Goal: Task Accomplishment & Management: Use online tool/utility

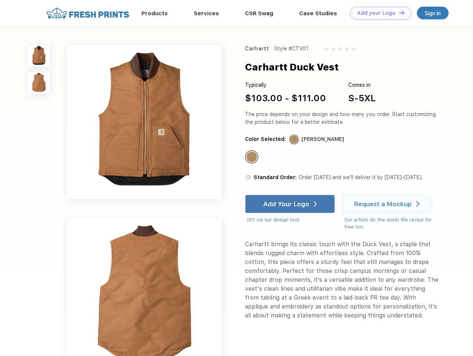
click at [378, 13] on link "Add your Logo Design Tool" at bounding box center [380, 13] width 61 height 13
click at [0, 0] on div "Design Tool" at bounding box center [0, 0] width 0 height 0
click at [398, 13] on link "Add your Logo Design Tool" at bounding box center [380, 13] width 61 height 13
click at [39, 56] on img at bounding box center [39, 56] width 22 height 22
click at [39, 83] on img at bounding box center [39, 83] width 22 height 22
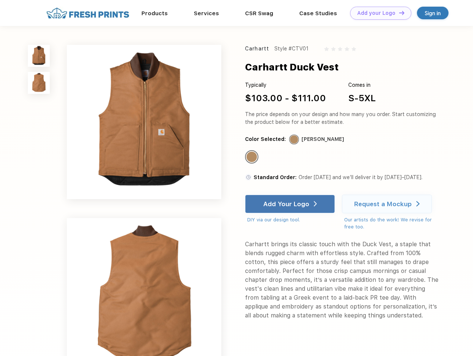
click at [252, 157] on div "Standard Color" at bounding box center [251, 157] width 10 height 10
click at [290, 204] on div "Add Your Logo" at bounding box center [286, 203] width 46 height 7
click at [388, 204] on div "Request a Mockup" at bounding box center [382, 203] width 57 height 7
